Goal: Transaction & Acquisition: Subscribe to service/newsletter

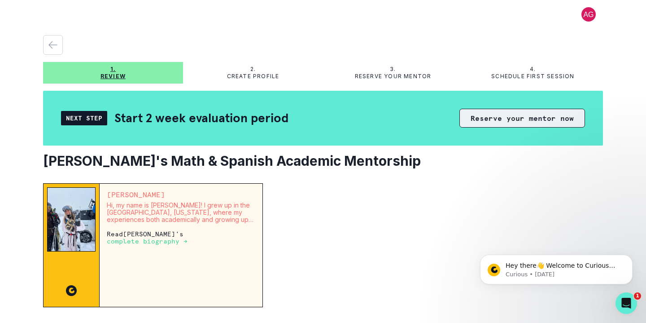
click at [538, 115] on button "Reserve your mentor now" at bounding box center [523, 118] width 126 height 19
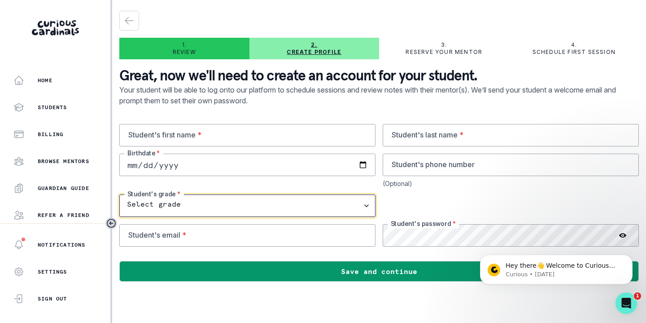
select select "5th Grade"
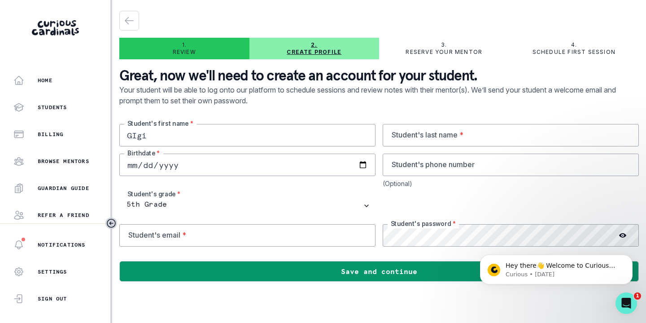
click at [157, 138] on input "GIgi" at bounding box center [247, 135] width 256 height 22
type input "Gigi"
type input "[PERSON_NAME]"
click at [179, 174] on input "date" at bounding box center [247, 165] width 256 height 22
type input "[DATE]"
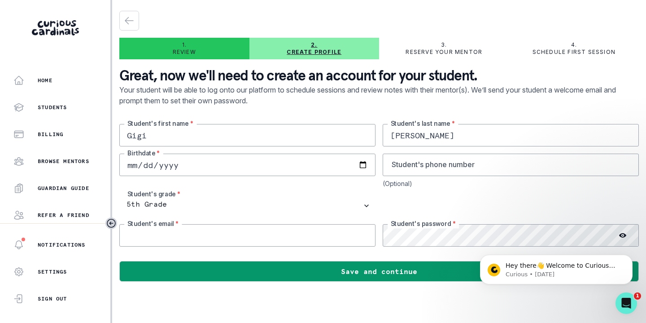
click at [192, 233] on input "email" at bounding box center [247, 235] width 256 height 22
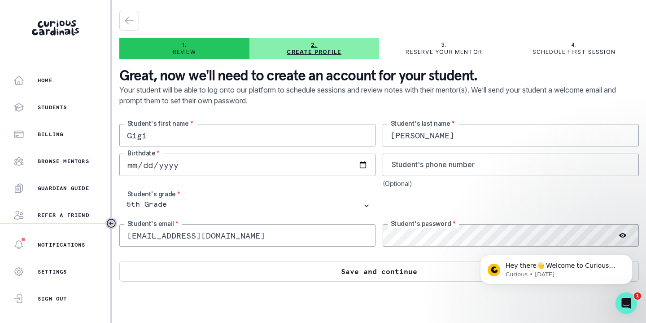
click at [356, 268] on button "Save and continue" at bounding box center [379, 271] width 520 height 21
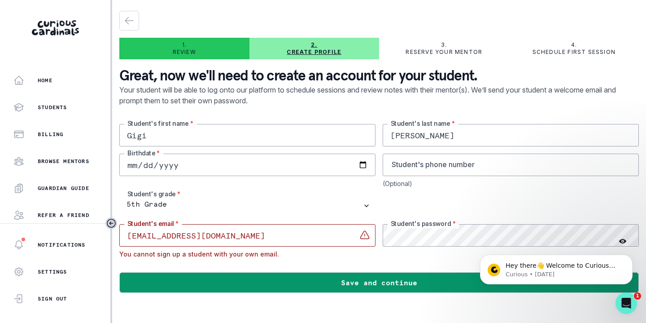
drag, startPoint x: 229, startPoint y: 237, endPoint x: 103, endPoint y: 233, distance: 126.6
click at [103, 233] on div "Home Students Billing Browse Mentors Guardian Guide Refer a friend Notification…" at bounding box center [323, 161] width 646 height 323
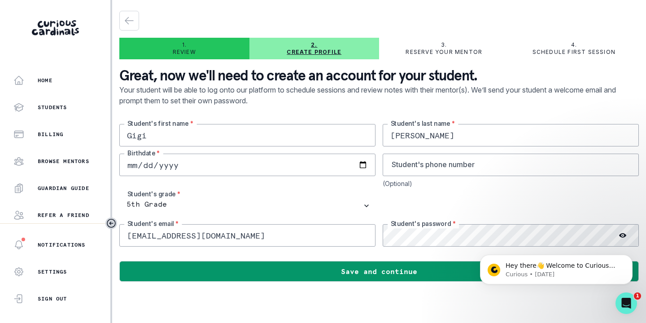
type input "[EMAIL_ADDRESS][DOMAIN_NAME]"
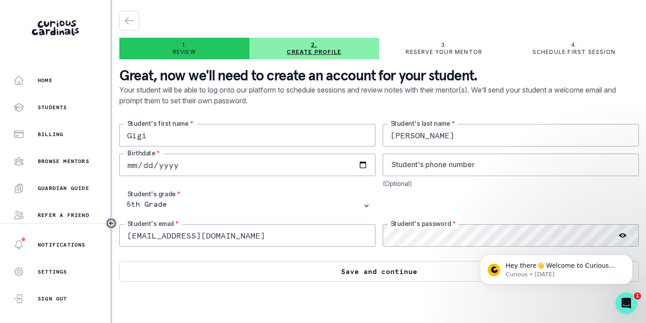
click at [211, 269] on button "Save and continue" at bounding box center [379, 271] width 520 height 21
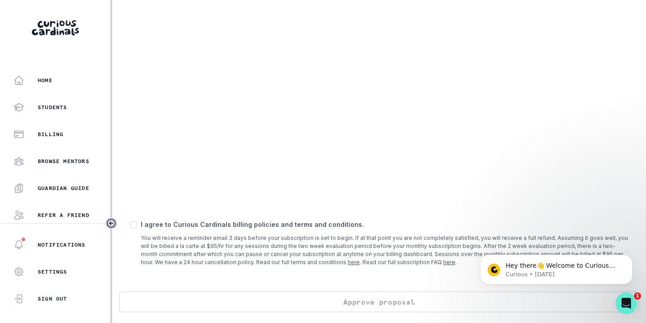
scroll to position [330, 0]
click at [134, 228] on span at bounding box center [133, 224] width 7 height 7
click at [130, 224] on input "checkbox" at bounding box center [130, 224] width 0 height 0
checkbox input "true"
click at [201, 310] on button "Approve proposal" at bounding box center [379, 301] width 520 height 21
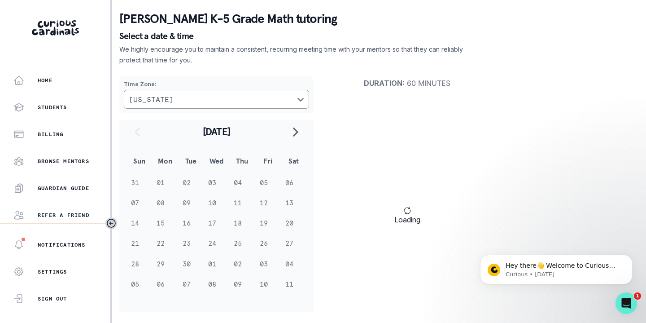
scroll to position [35, 0]
click at [187, 203] on td "09" at bounding box center [191, 203] width 26 height 20
